Goal: Find specific page/section: Find specific page/section

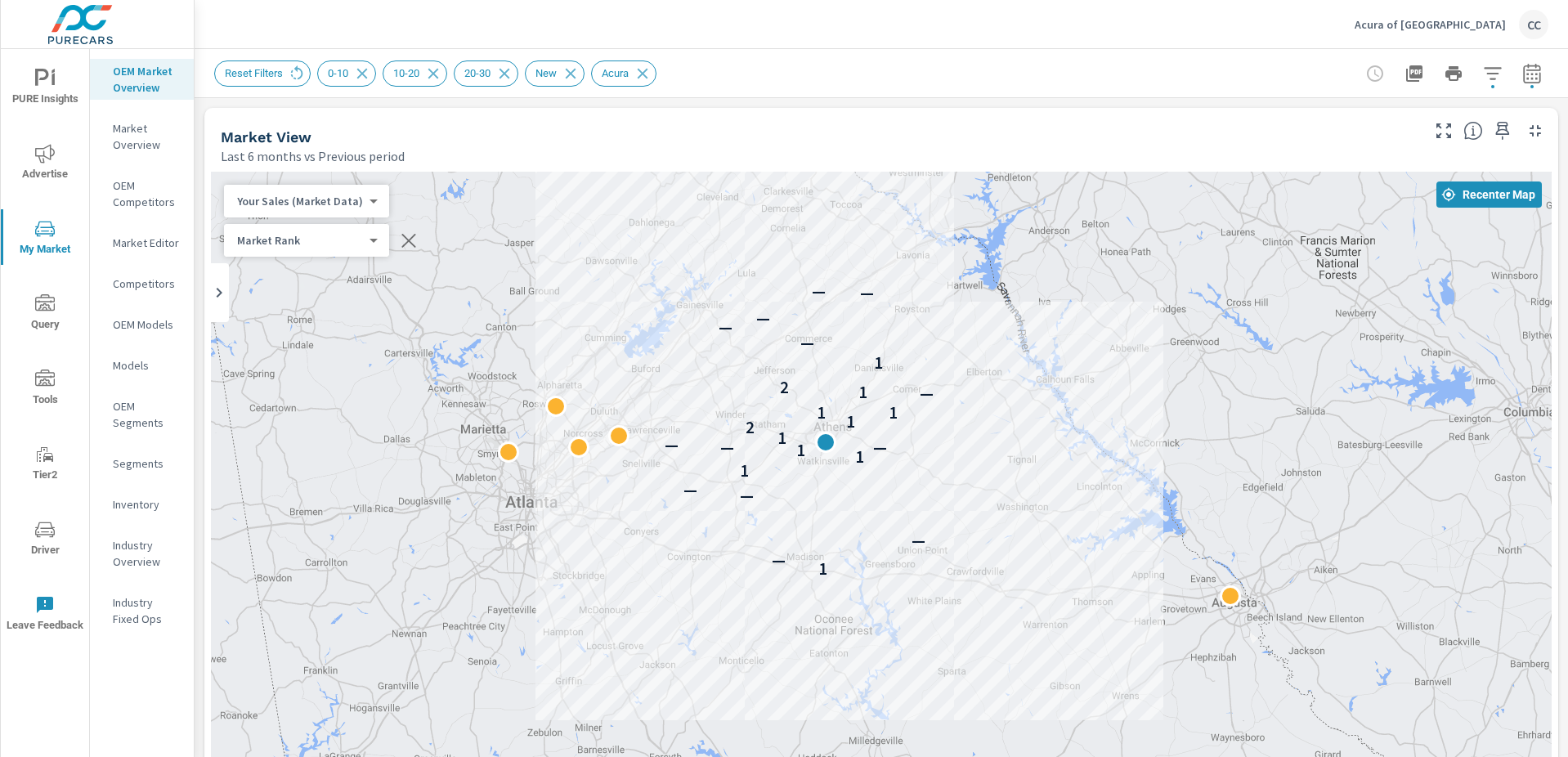
scroll to position [2298, 0]
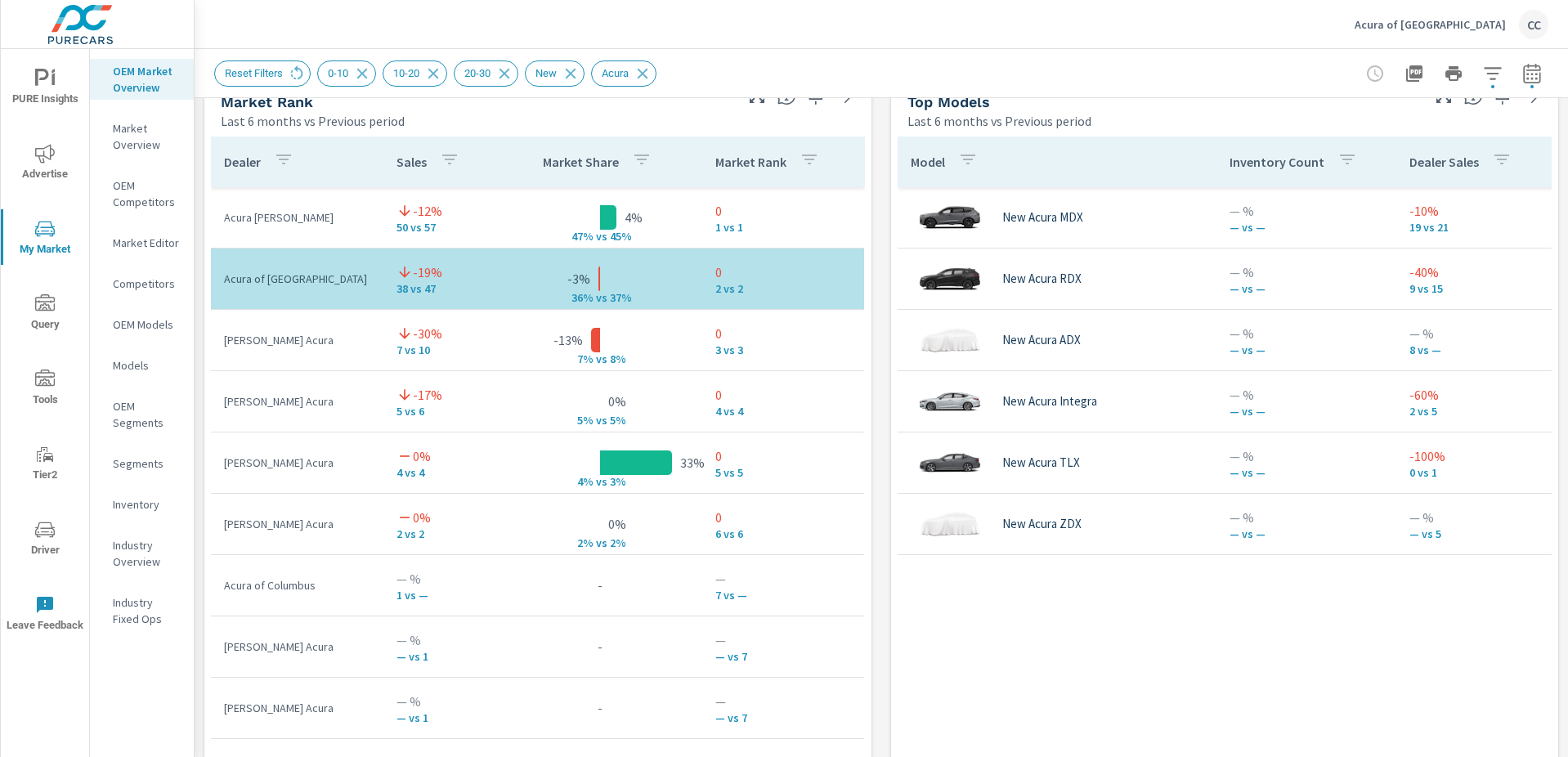
click at [1450, 22] on p "Acura of Athens" at bounding box center [1430, 24] width 151 height 15
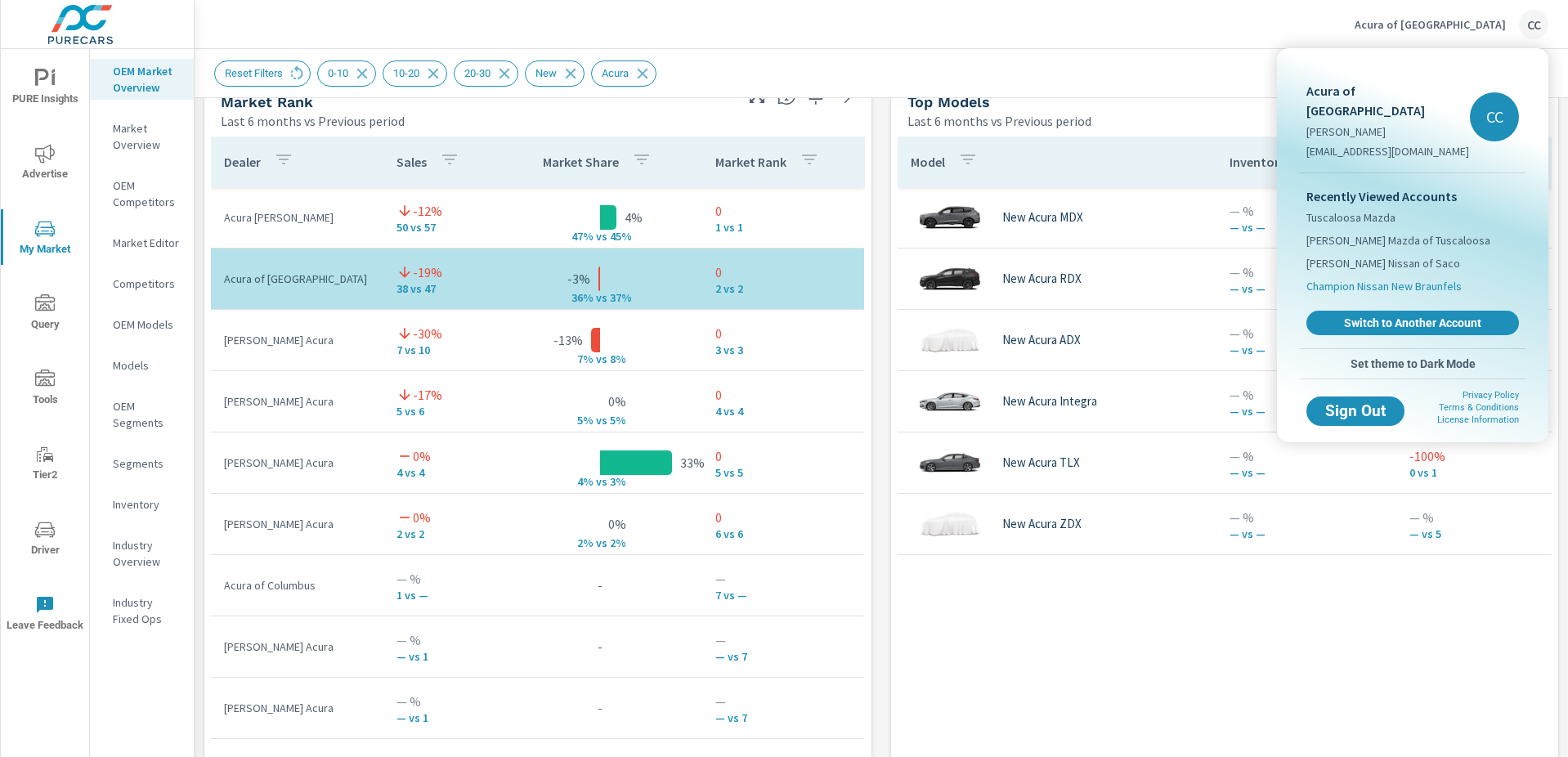
click at [1426, 278] on span "Champion Nissan New Braunfels" at bounding box center [1384, 286] width 156 height 16
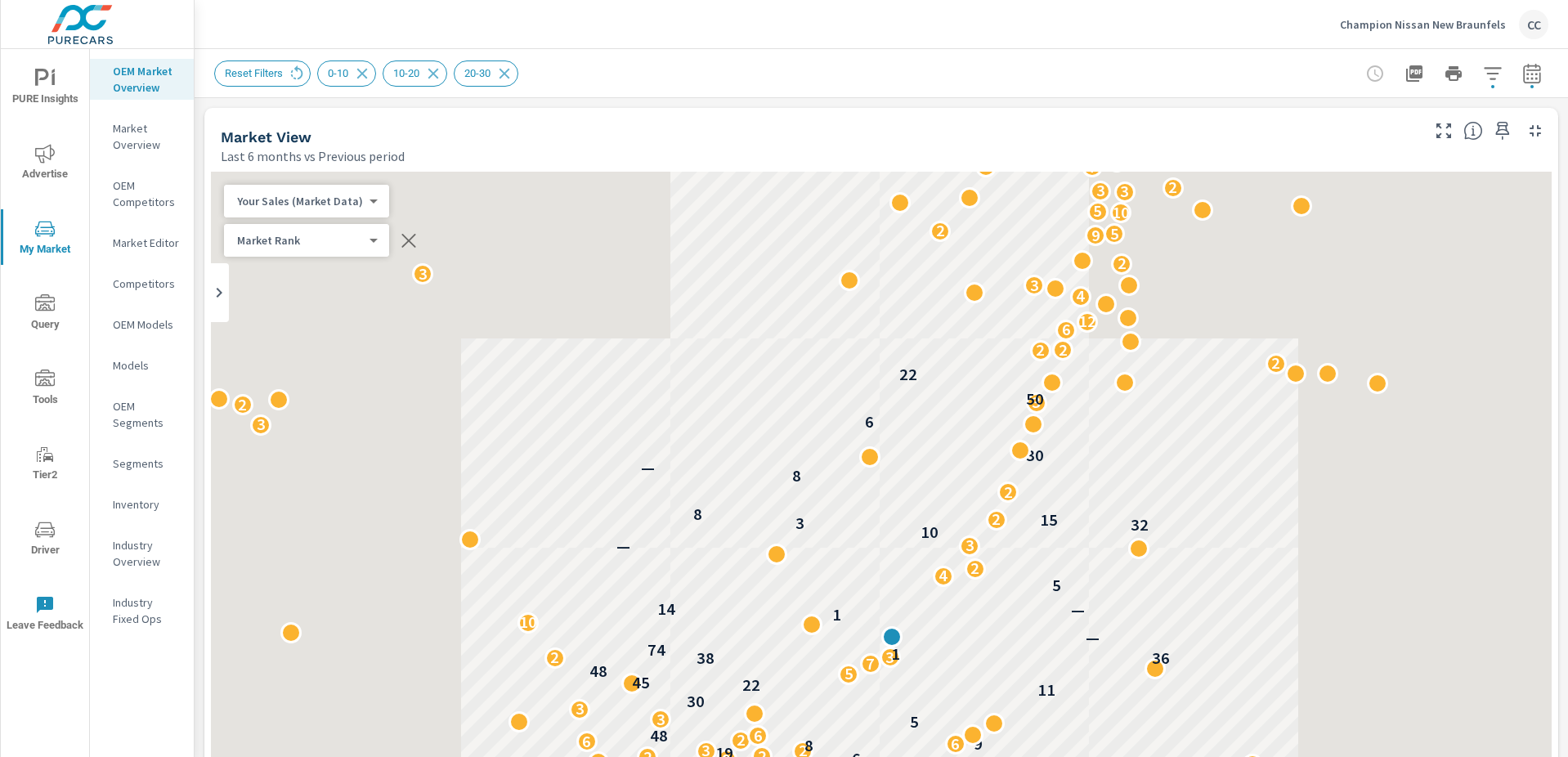
scroll to position [61, 0]
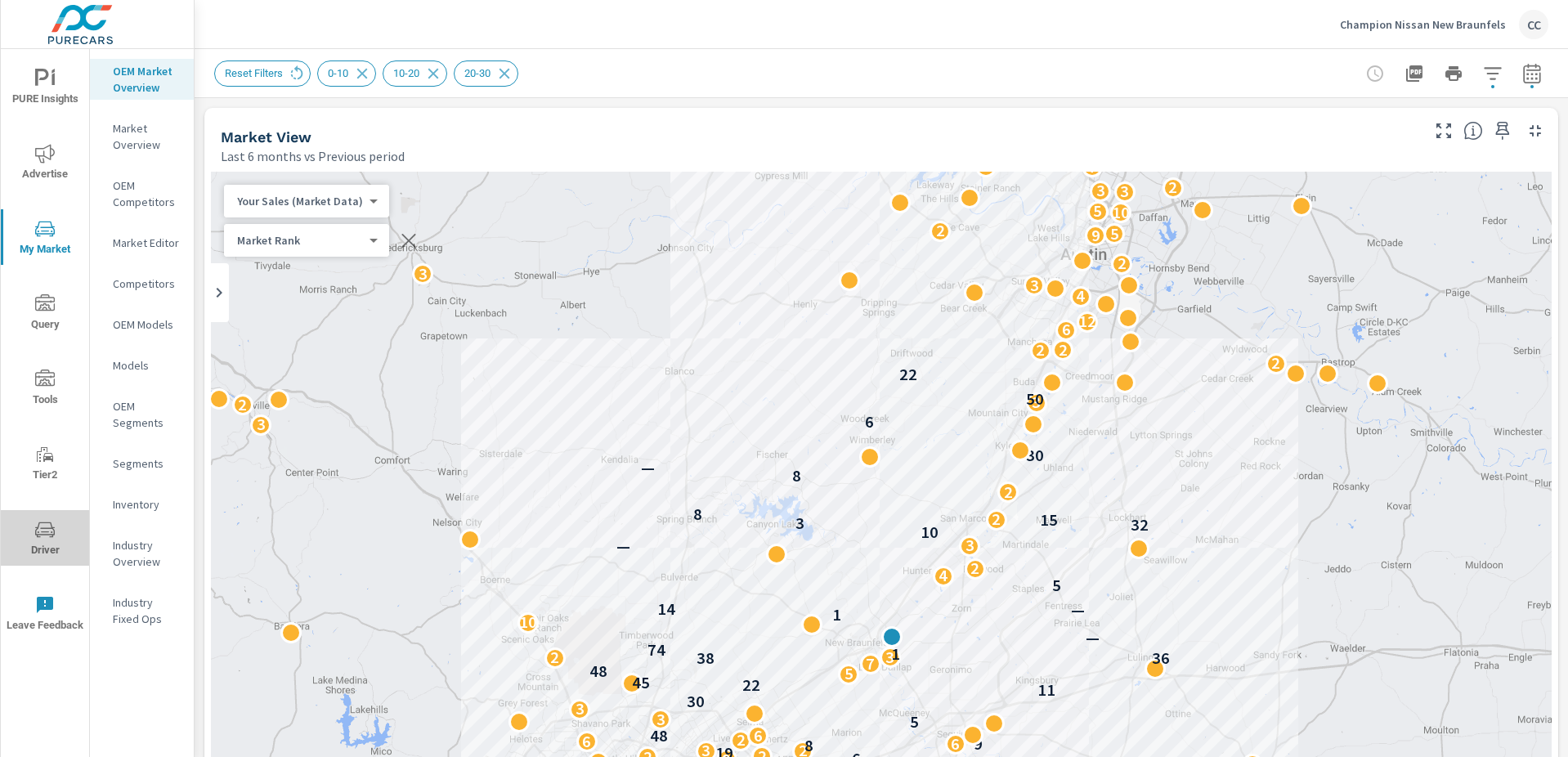
click at [35, 533] on icon "nav menu" at bounding box center [45, 529] width 20 height 15
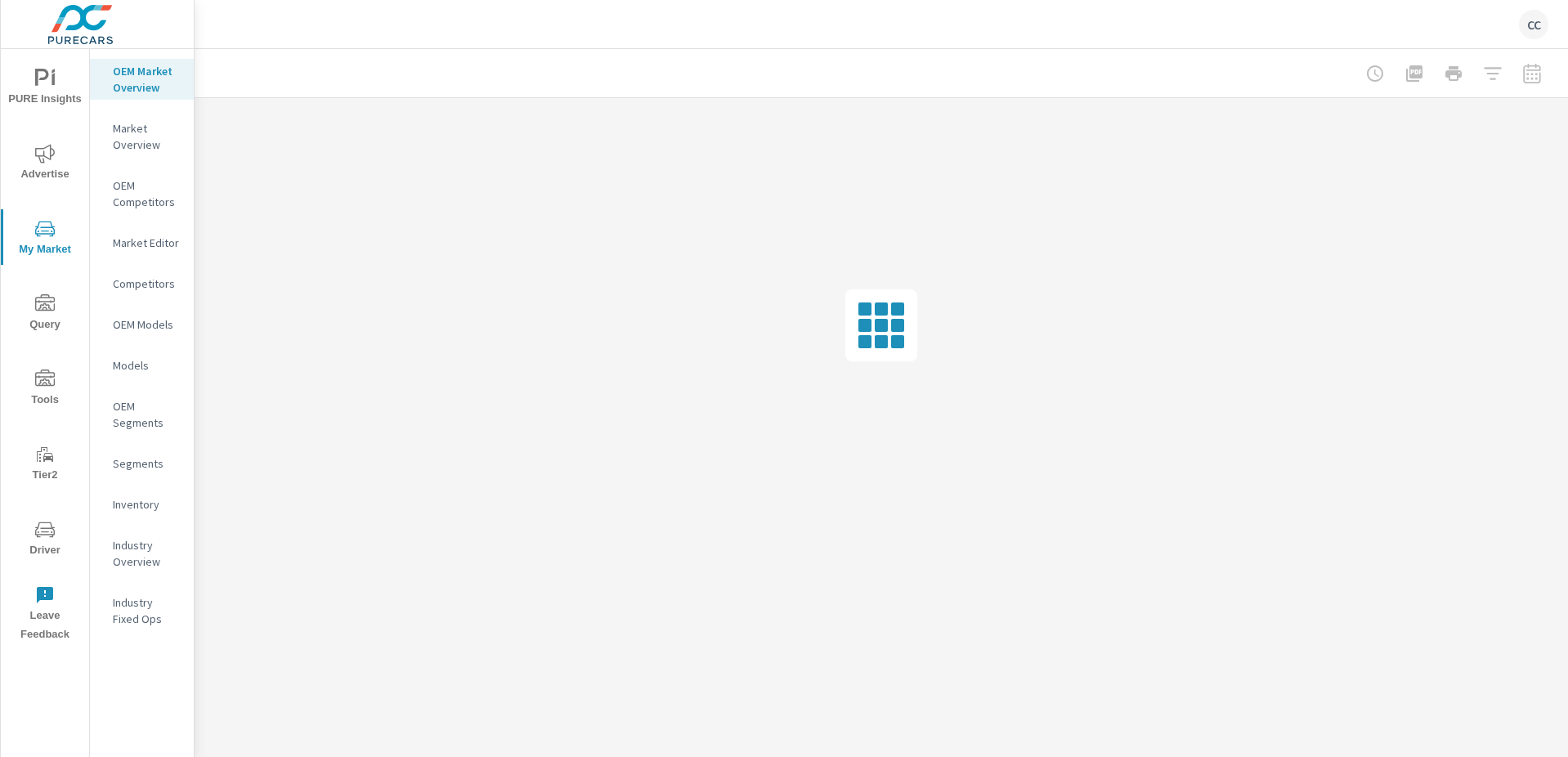
scroll to position [2293, 0]
click at [129, 241] on p "Market Editor" at bounding box center [146, 243] width 68 height 16
